Goal: Task Accomplishment & Management: Complete application form

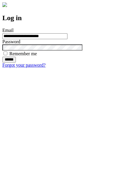
type input "**********"
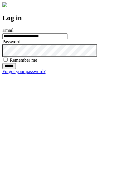
click at [16, 69] on input "******" at bounding box center [8, 66] width 13 height 6
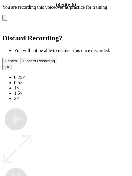
type input "**********"
